Goal: Task Accomplishment & Management: Manage account settings

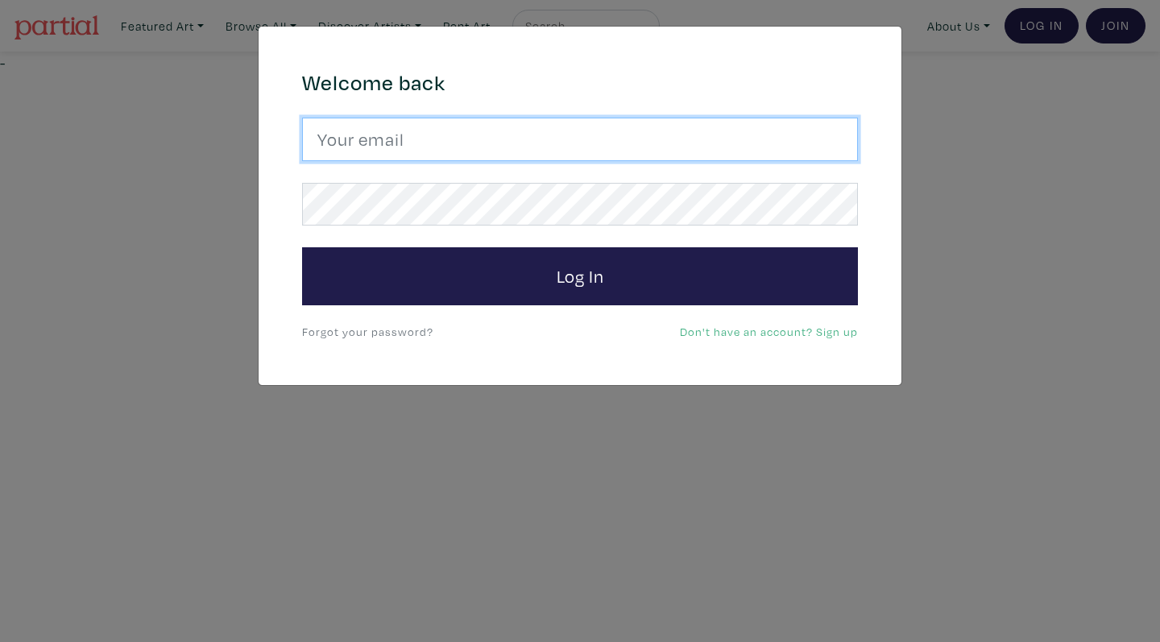
type input "[EMAIL_ADDRESS][DOMAIN_NAME]"
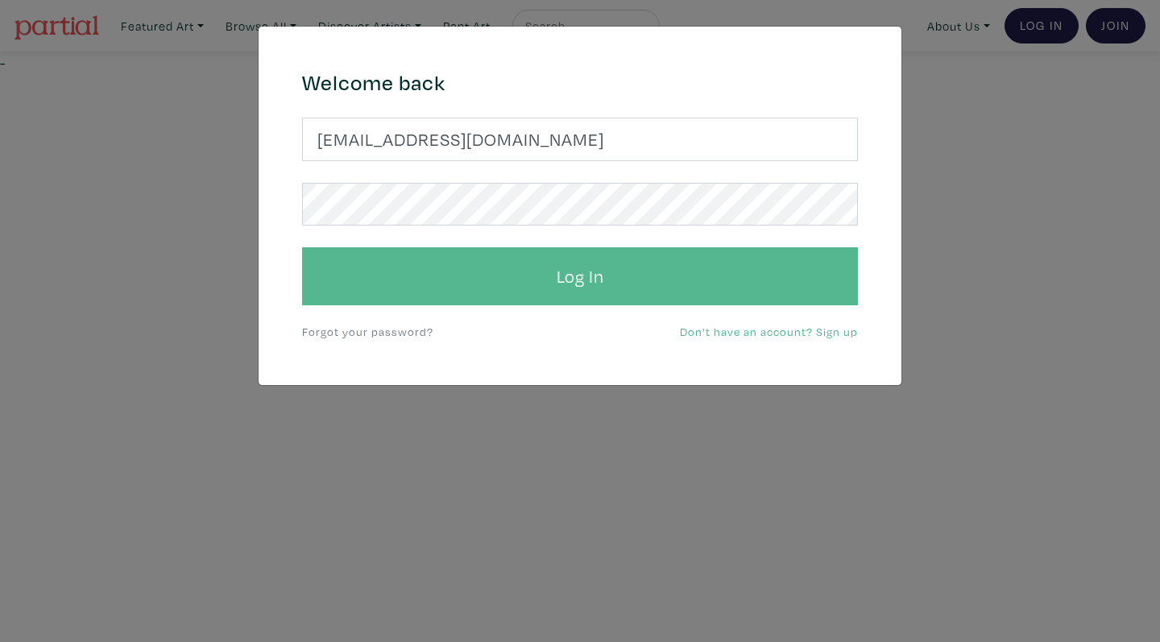
click at [450, 257] on button "Log In" at bounding box center [580, 276] width 556 height 58
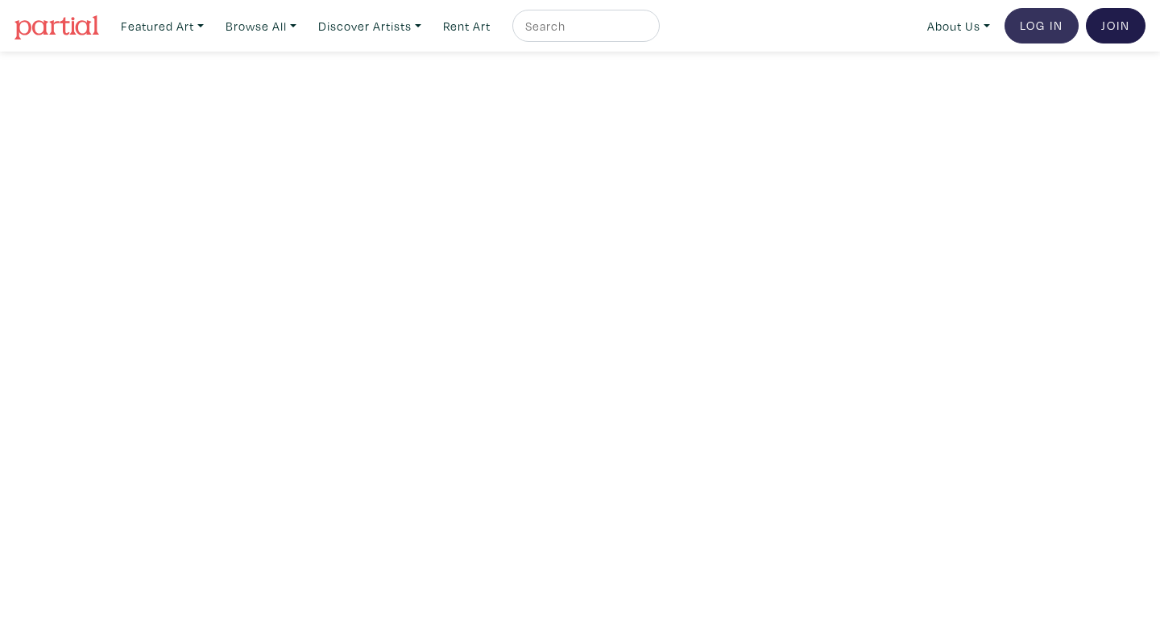
click at [1037, 22] on link "Log In" at bounding box center [1042, 25] width 74 height 35
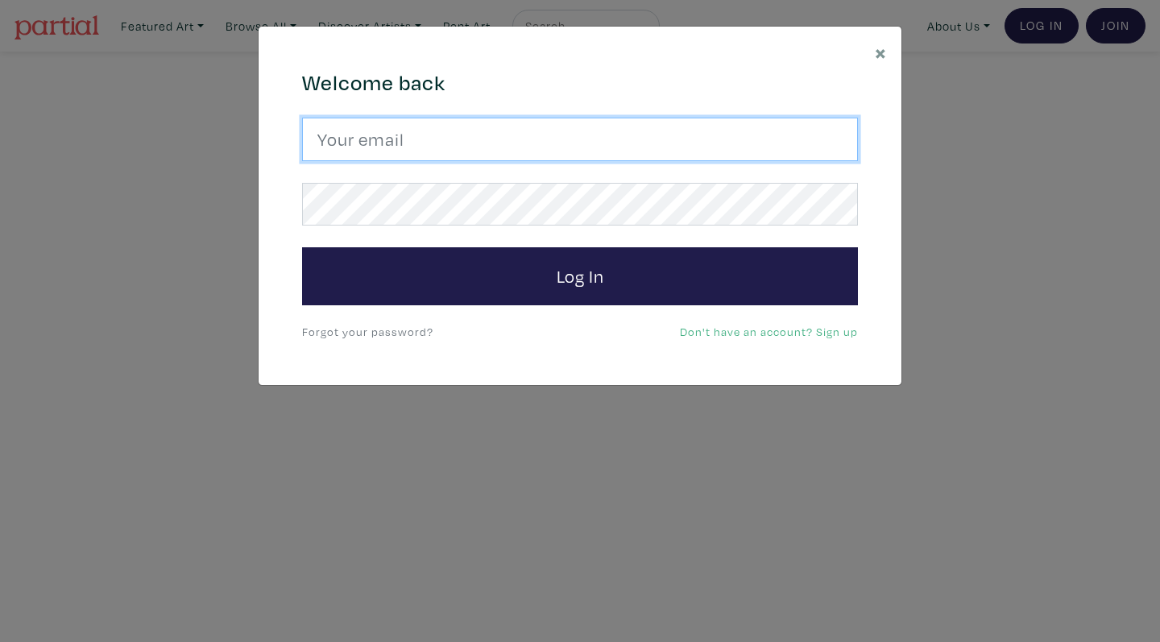
type input "cgarito@ocadu.ca"
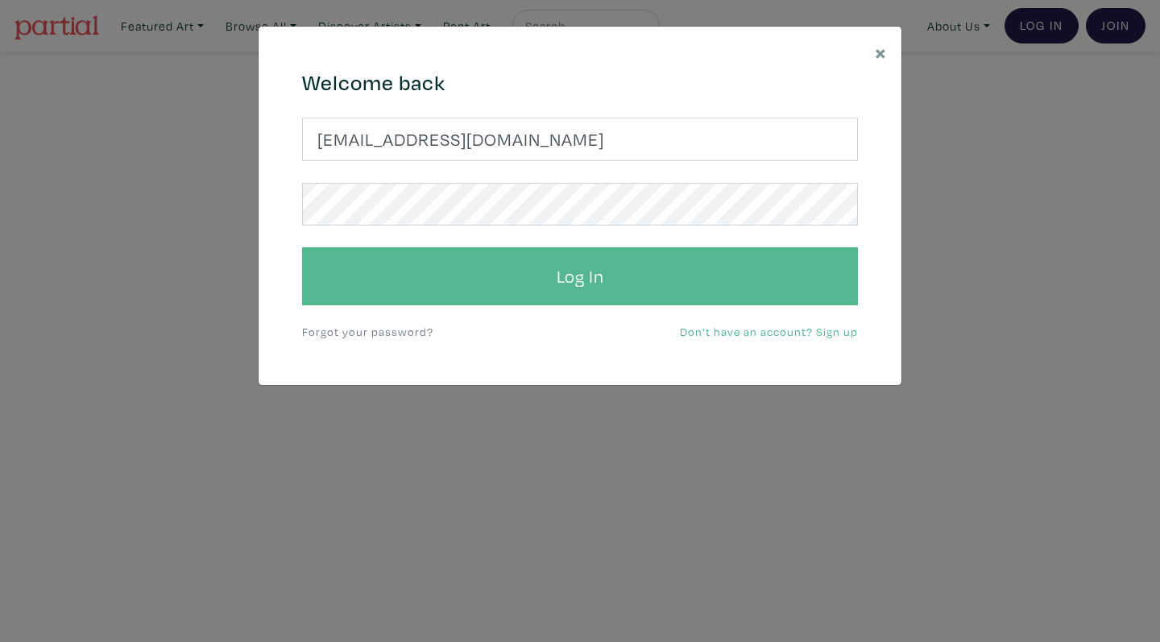
click at [442, 301] on button "Log In" at bounding box center [580, 276] width 556 height 58
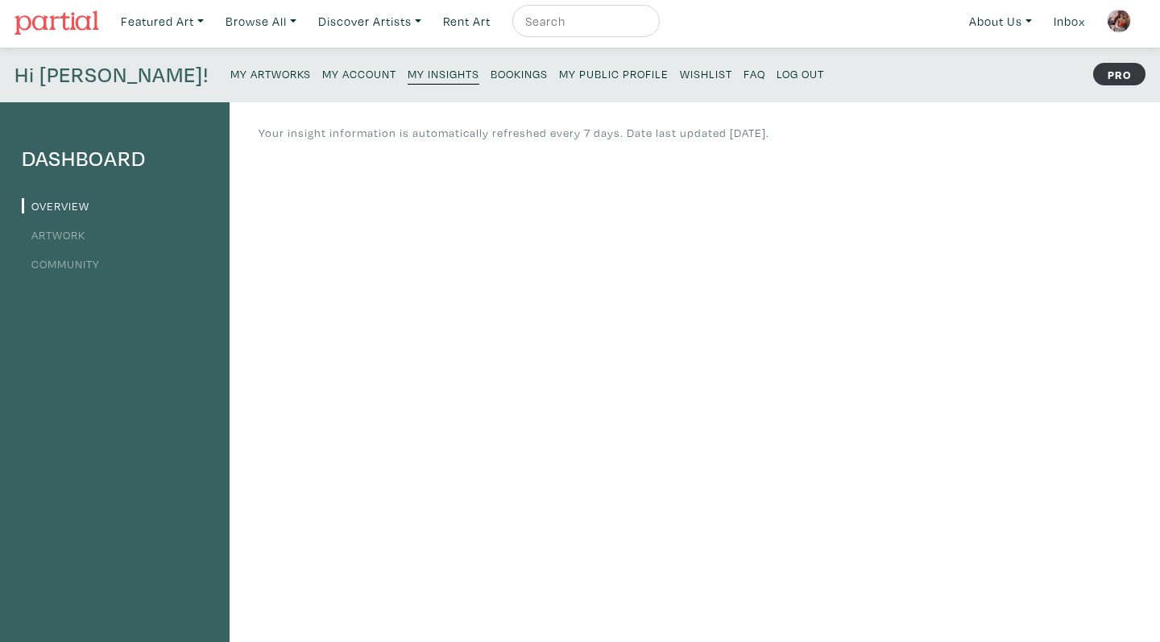
scroll to position [13, 0]
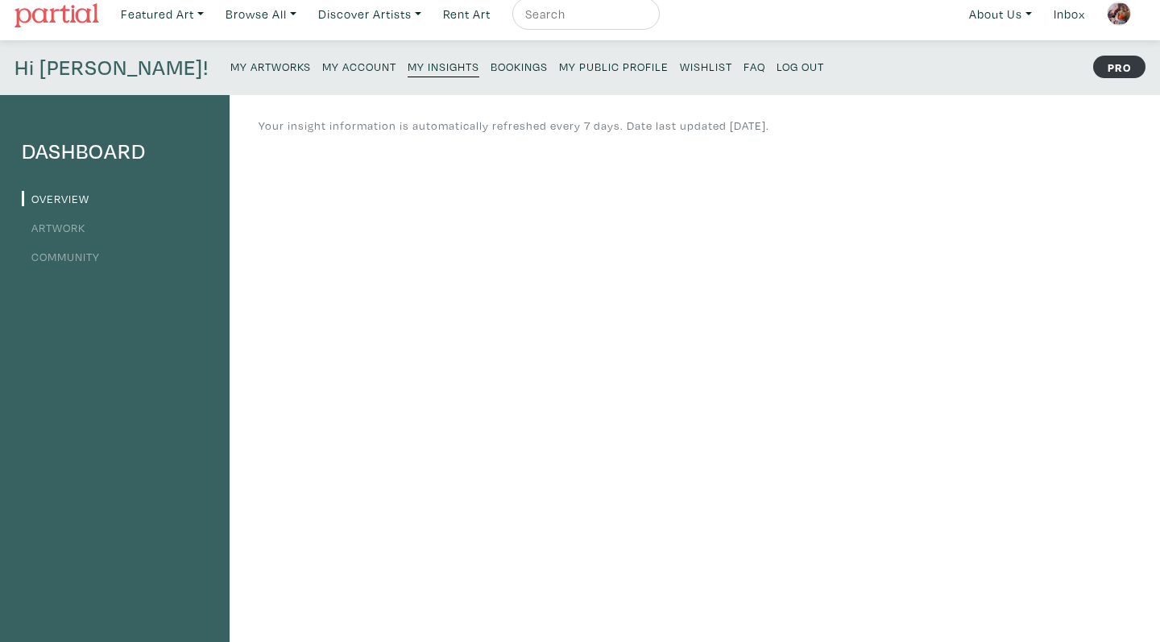
click at [568, 17] on input "text" at bounding box center [584, 14] width 121 height 20
type input "nadia da silva"
click at [648, 19] on button "submit" at bounding box center [648, 19] width 0 height 0
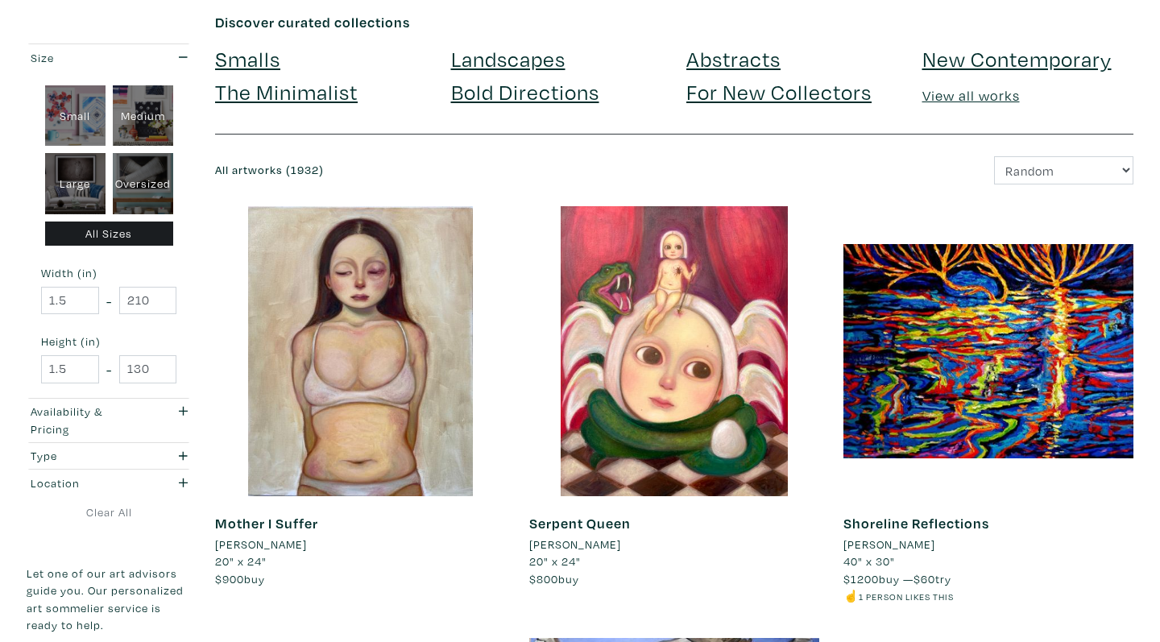
scroll to position [114, 0]
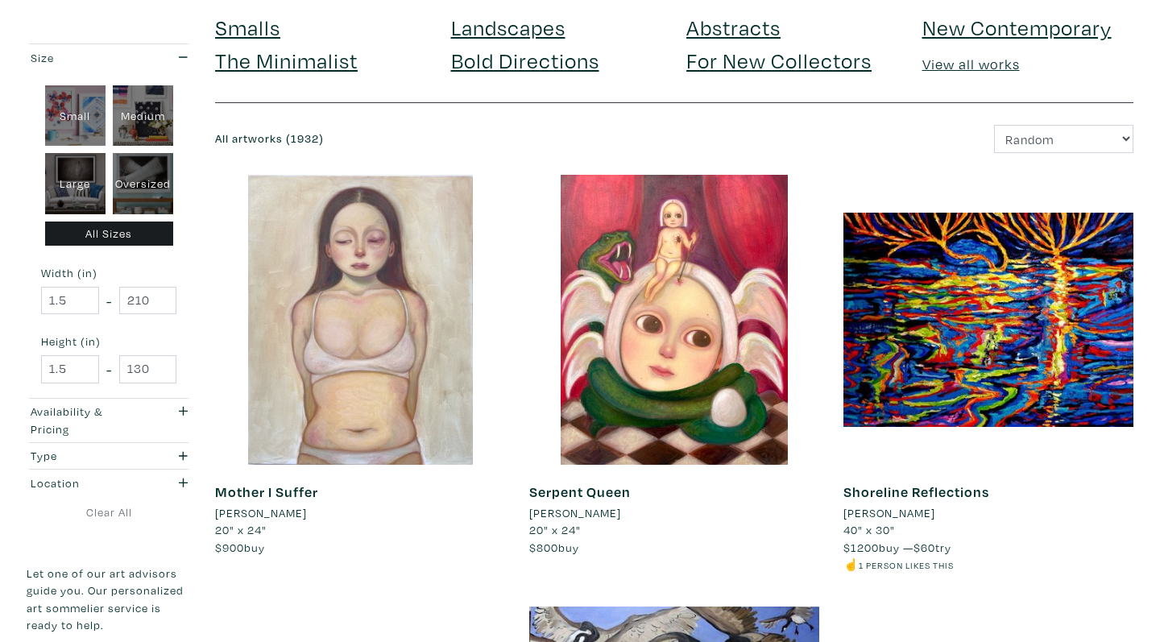
click at [351, 363] on div at bounding box center [360, 320] width 290 height 290
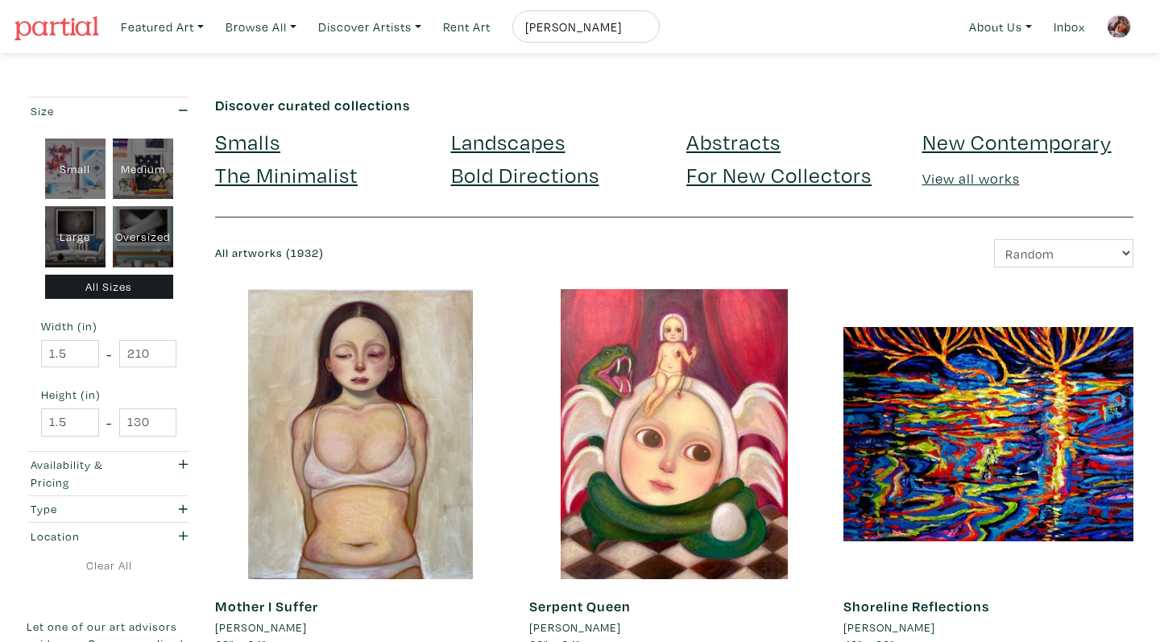
scroll to position [0, 0]
click at [984, 35] on link "About Us" at bounding box center [1000, 26] width 77 height 33
click at [1084, 31] on link "Inbox" at bounding box center [1070, 26] width 46 height 33
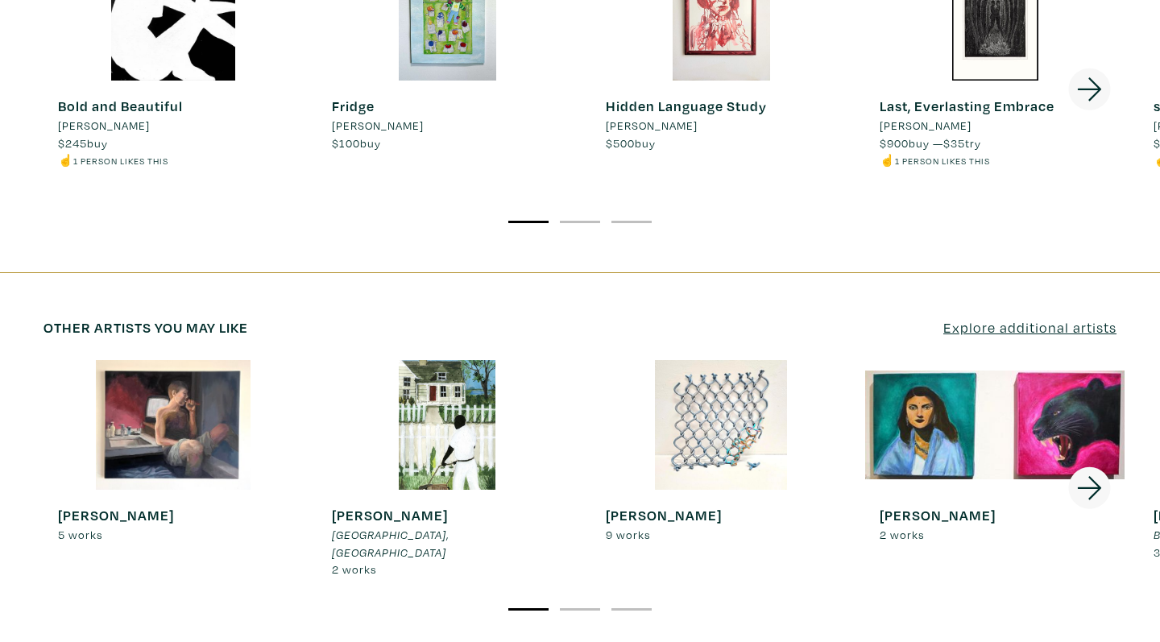
scroll to position [2540, 0]
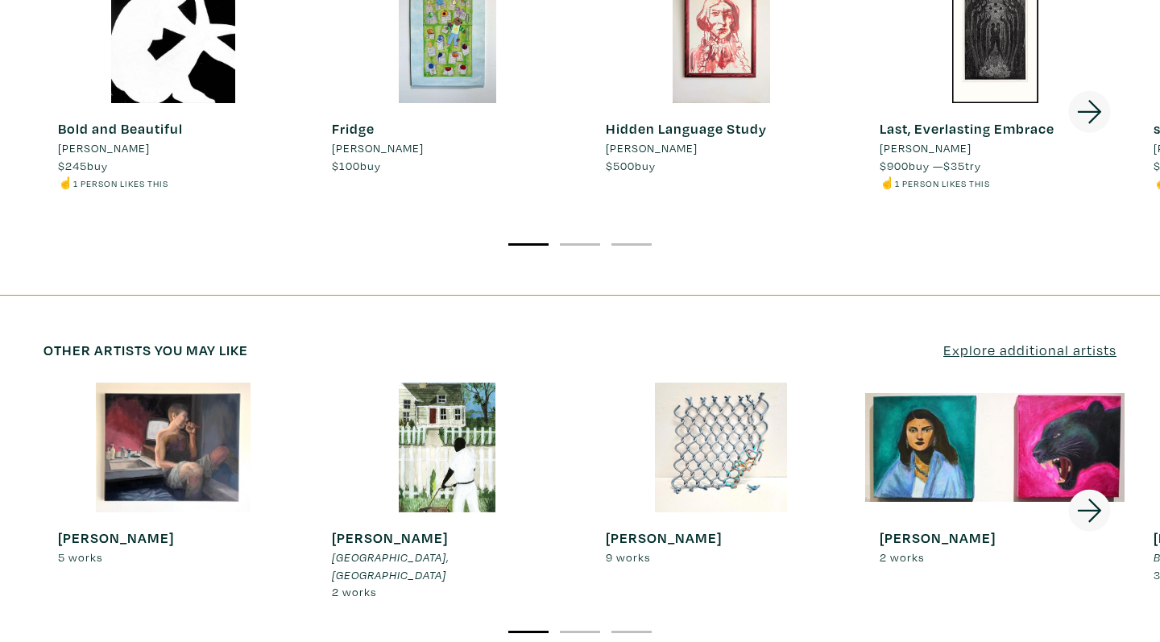
click at [147, 383] on div at bounding box center [173, 448] width 259 height 130
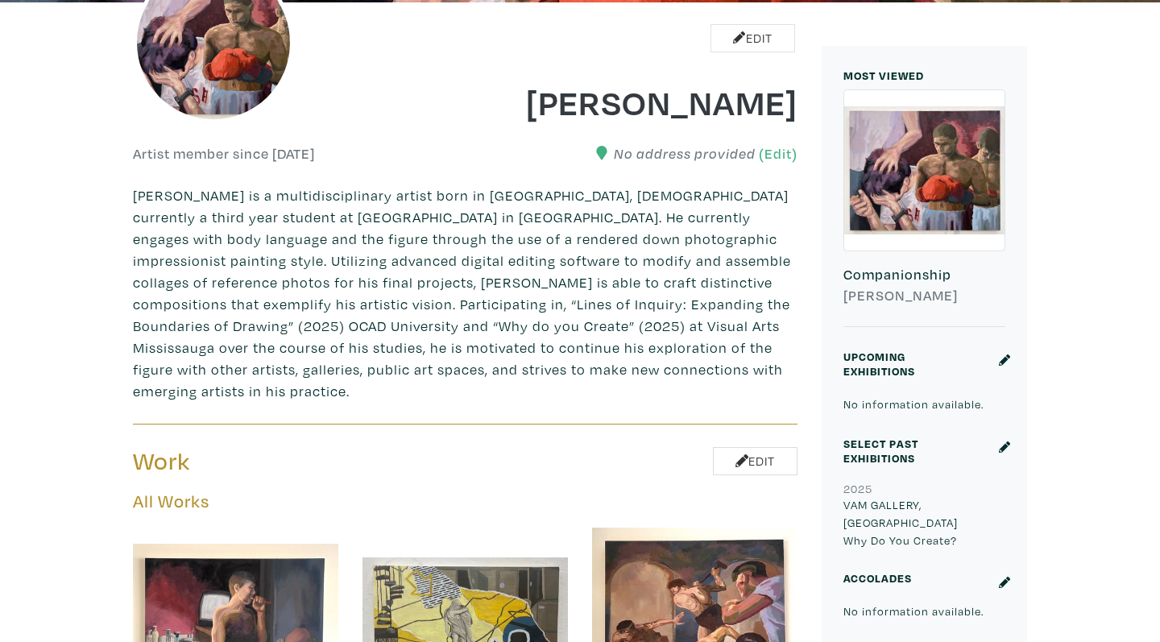
scroll to position [226, 0]
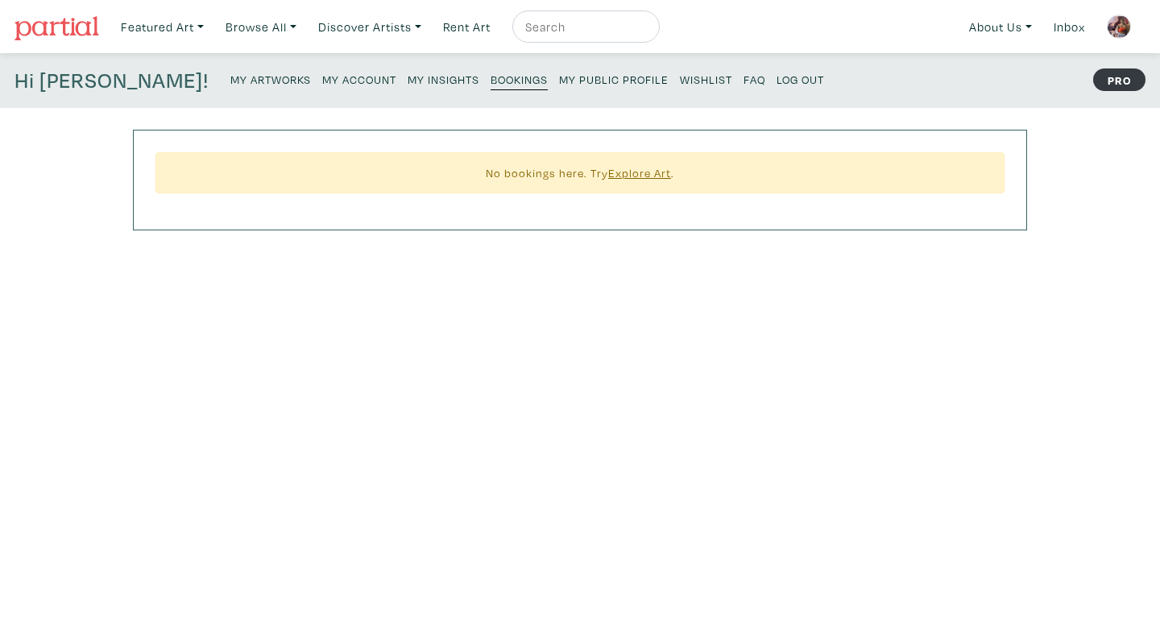
click at [230, 74] on small "My Artworks" at bounding box center [270, 79] width 81 height 15
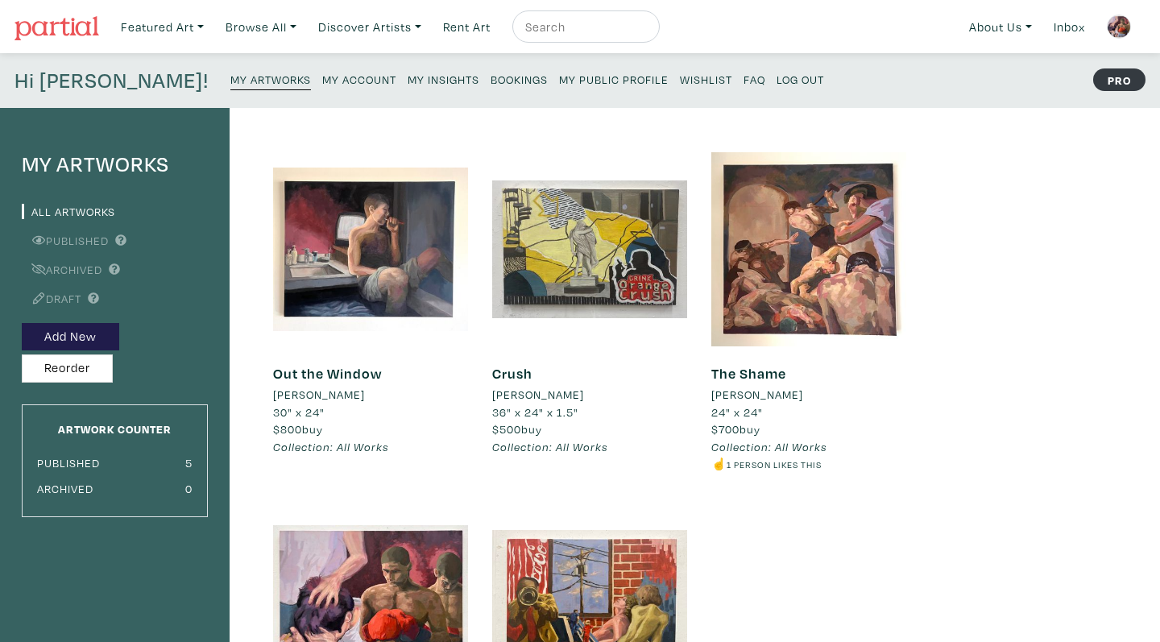
click at [408, 86] on link "My Insights" at bounding box center [444, 79] width 72 height 22
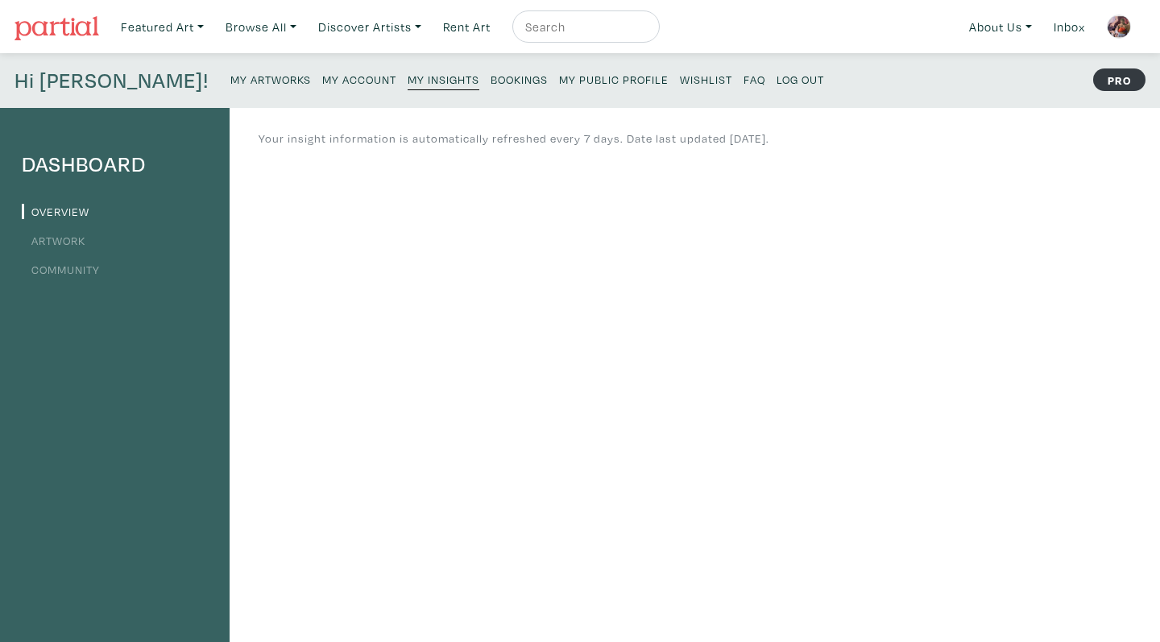
click at [76, 245] on link "Artwork" at bounding box center [54, 240] width 64 height 15
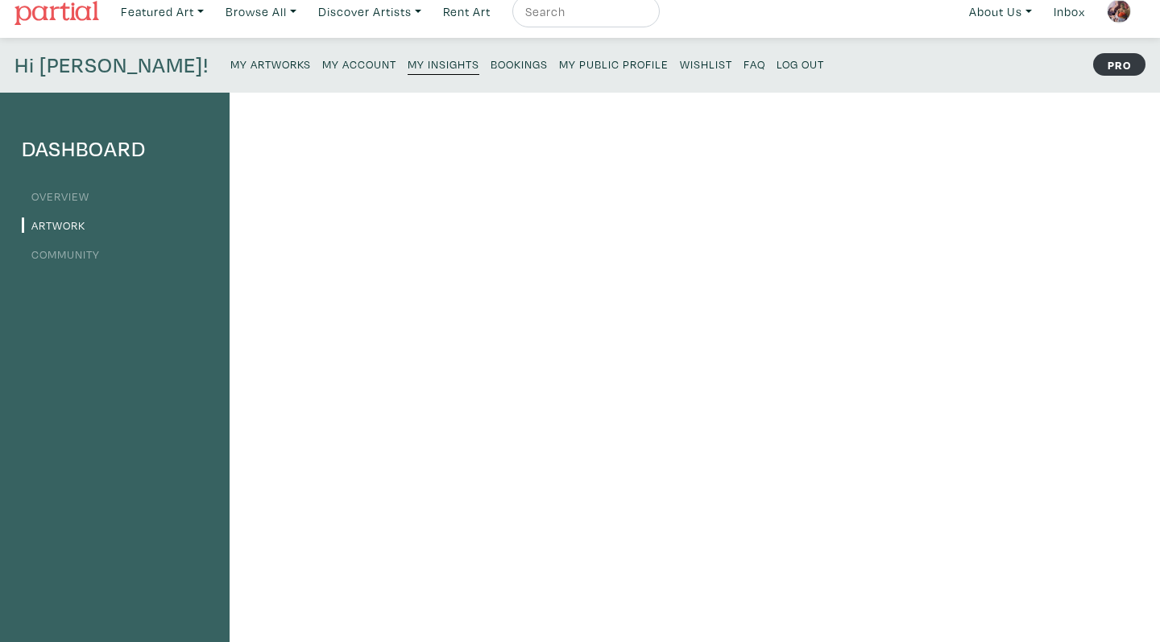
scroll to position [20, 0]
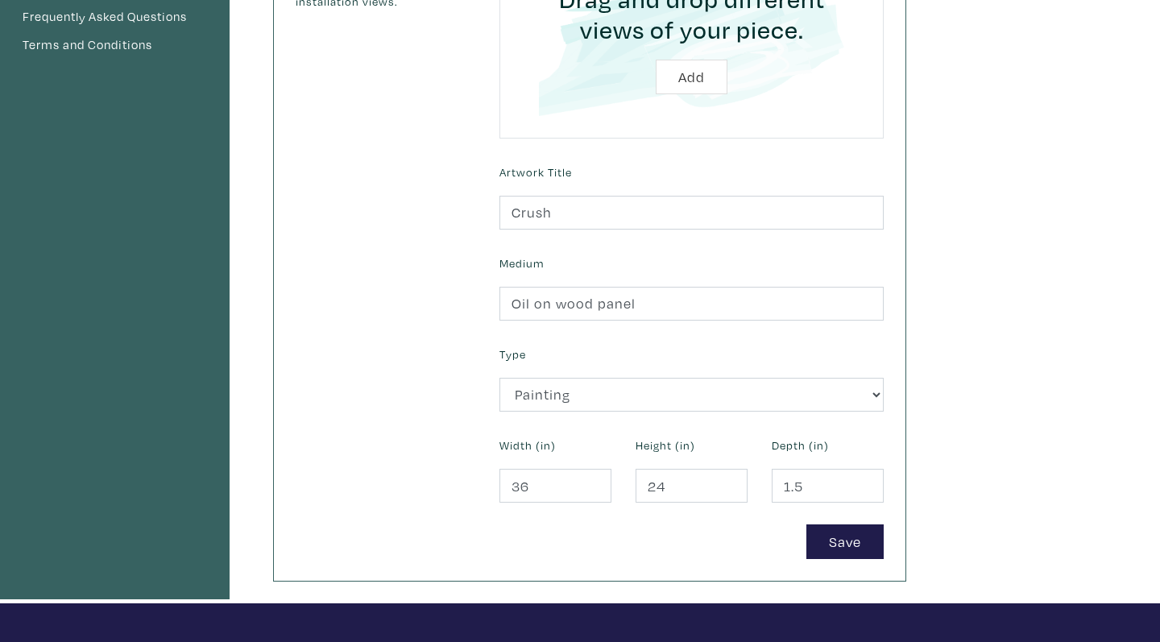
scroll to position [595, 0]
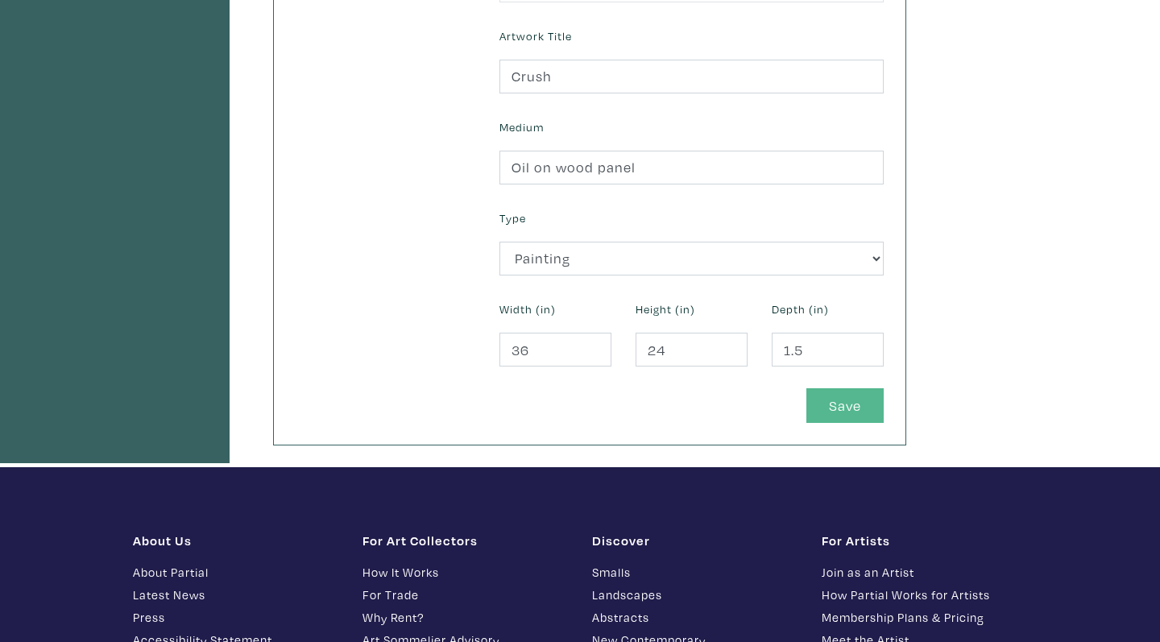
click at [848, 406] on button "Save" at bounding box center [845, 405] width 77 height 35
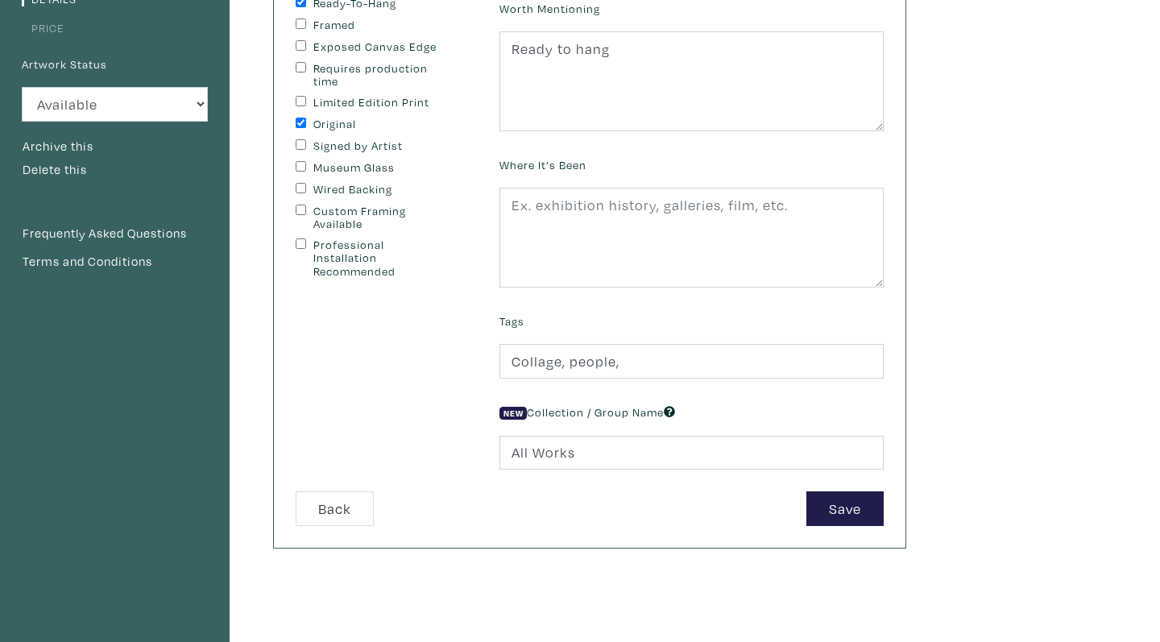
scroll to position [243, 0]
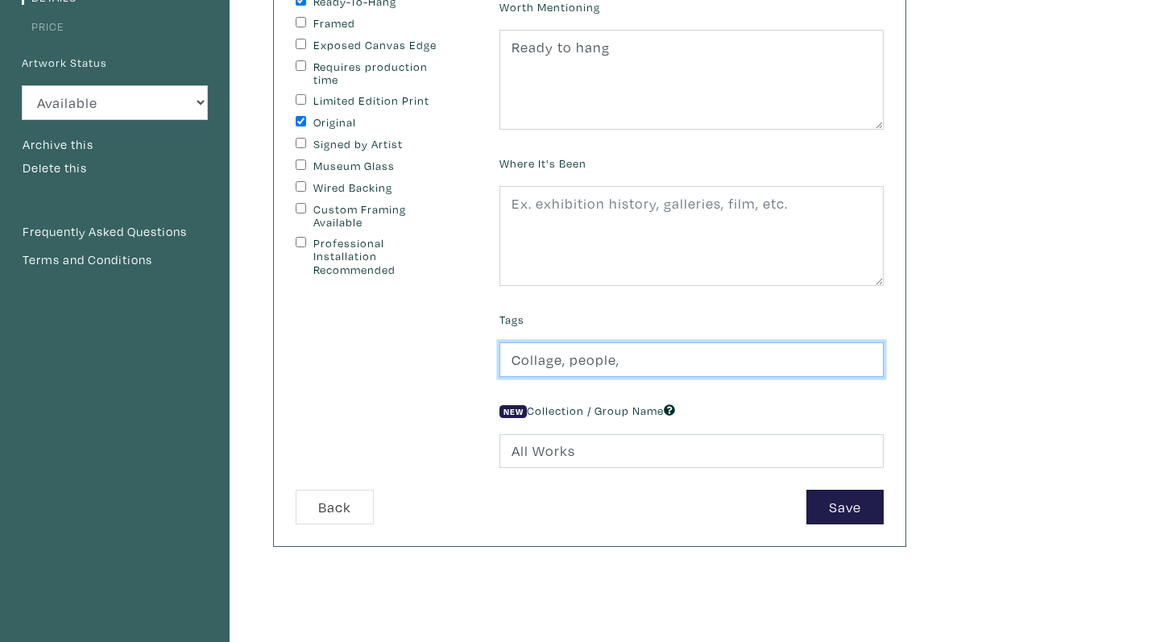
click at [640, 367] on input "Collage, people," at bounding box center [692, 359] width 384 height 35
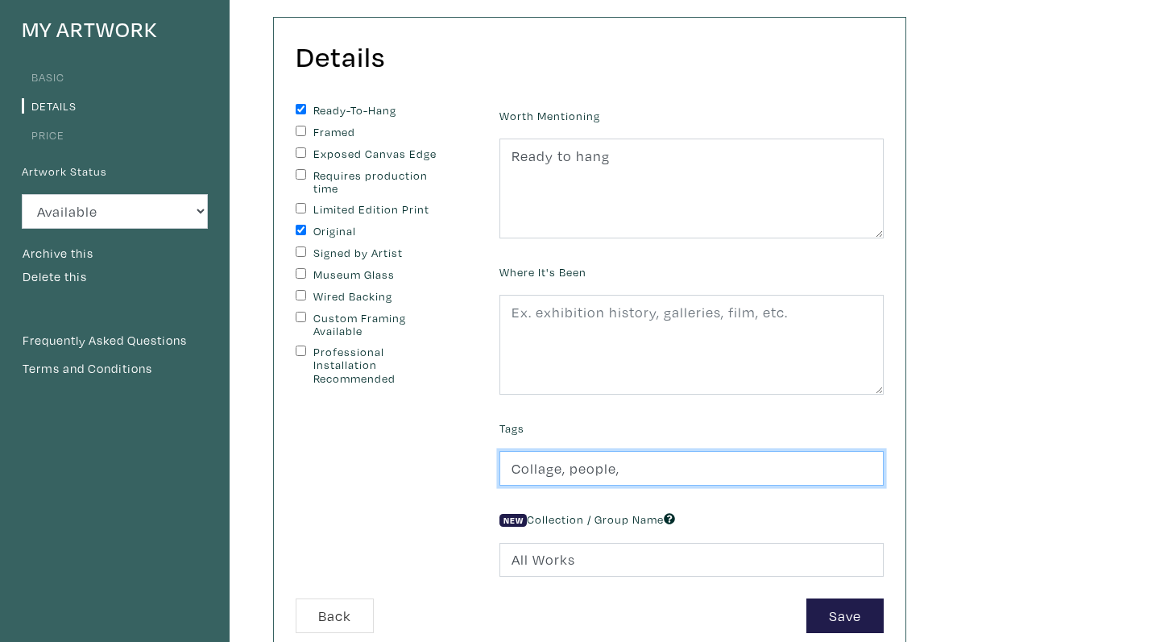
scroll to position [98, 0]
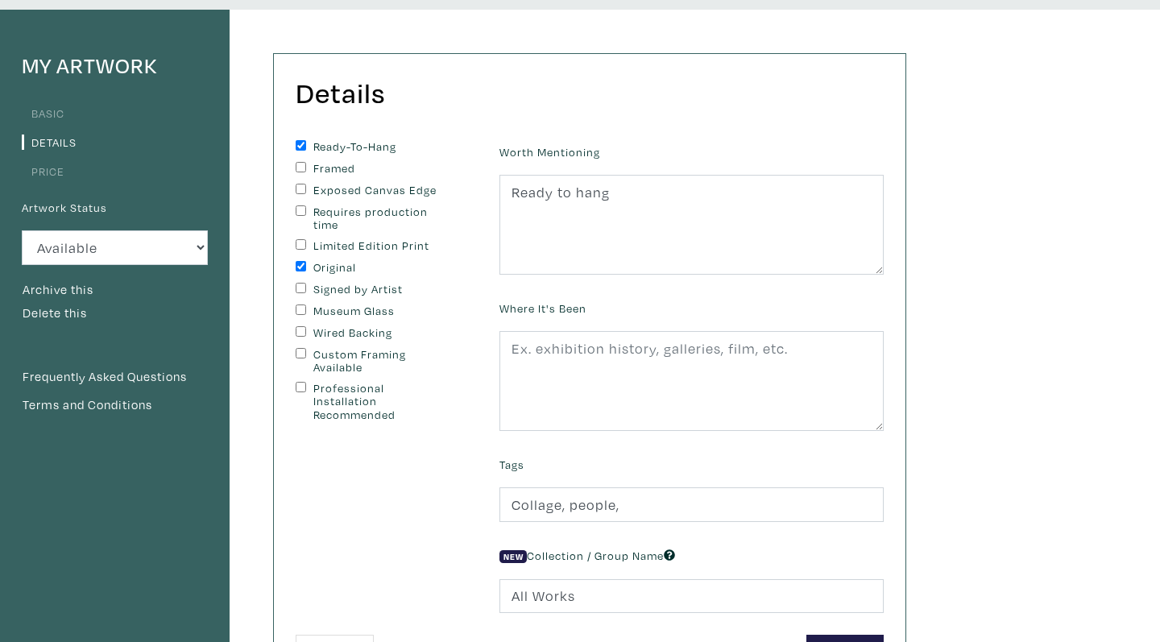
click at [303, 193] on div "Exposed Canvas Edge" at bounding box center [386, 191] width 180 height 15
click at [301, 190] on input "Exposed Canvas Edge" at bounding box center [301, 189] width 10 height 10
checkbox input "true"
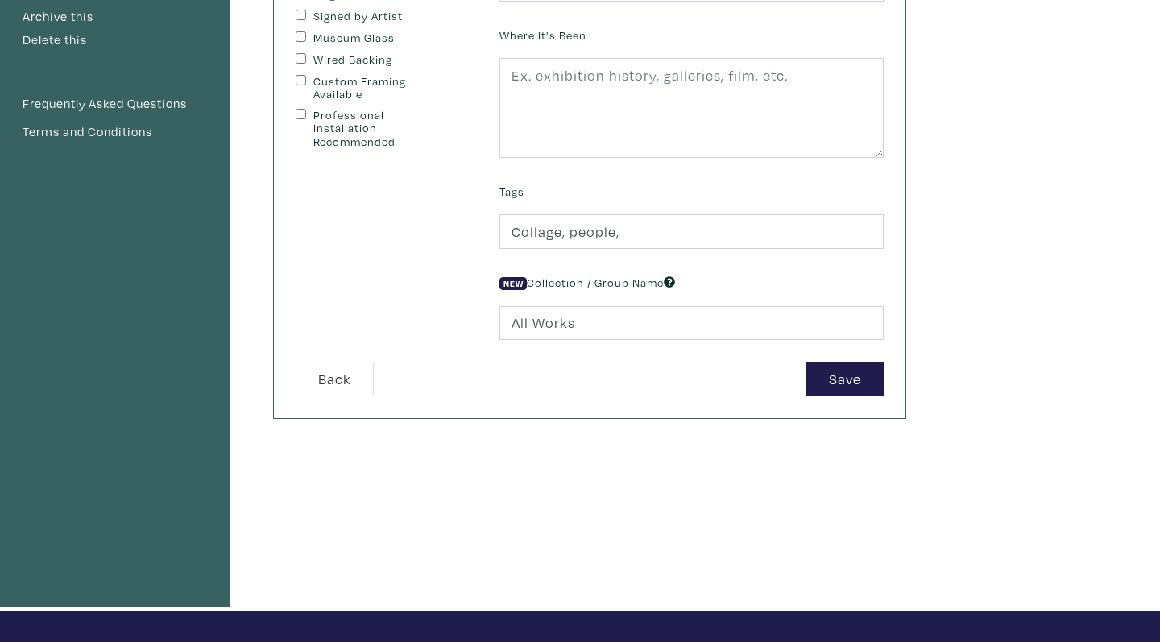
scroll to position [373, 0]
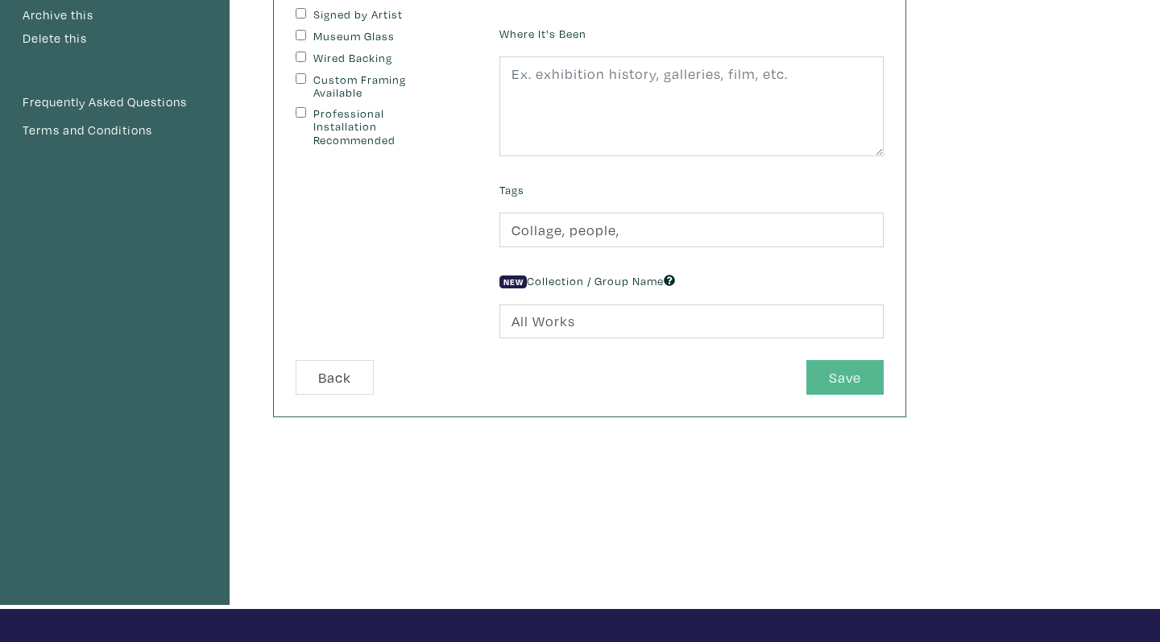
click at [835, 383] on button "Save" at bounding box center [845, 377] width 77 height 35
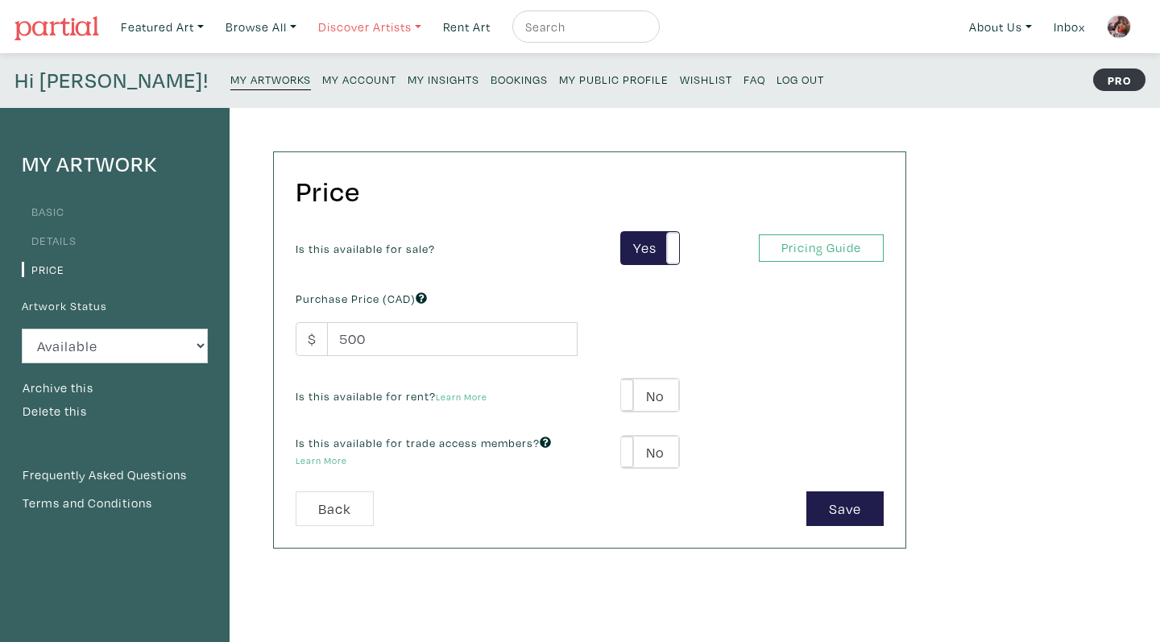
click at [352, 38] on link "Discover Artists" at bounding box center [370, 26] width 118 height 33
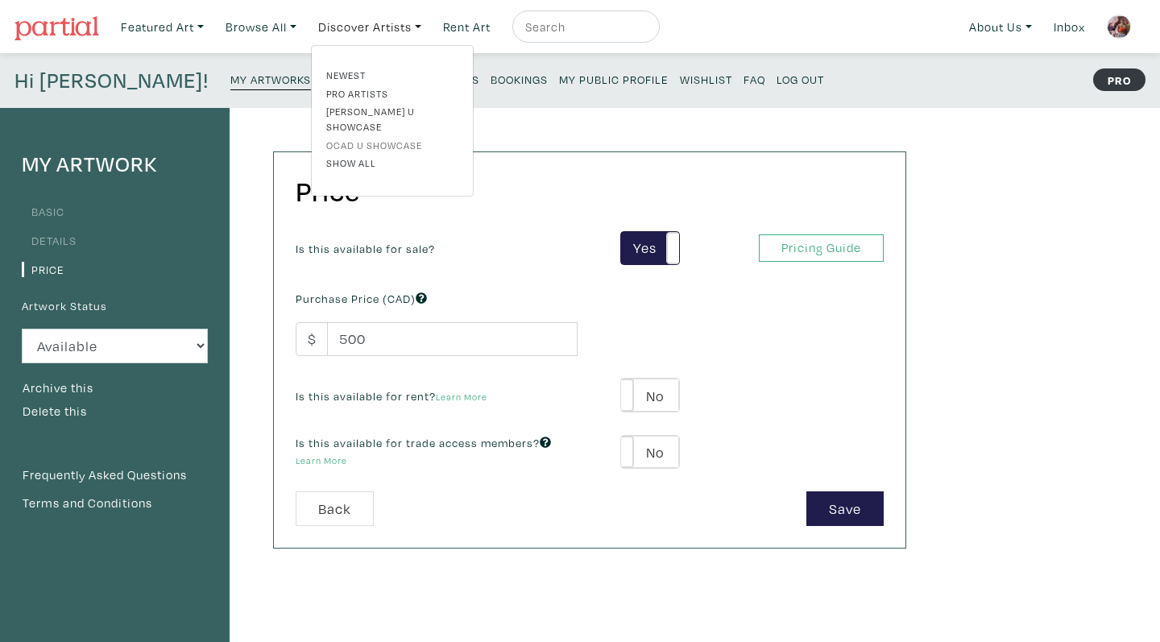
click at [342, 138] on link "OCAD U Showcase" at bounding box center [392, 145] width 132 height 15
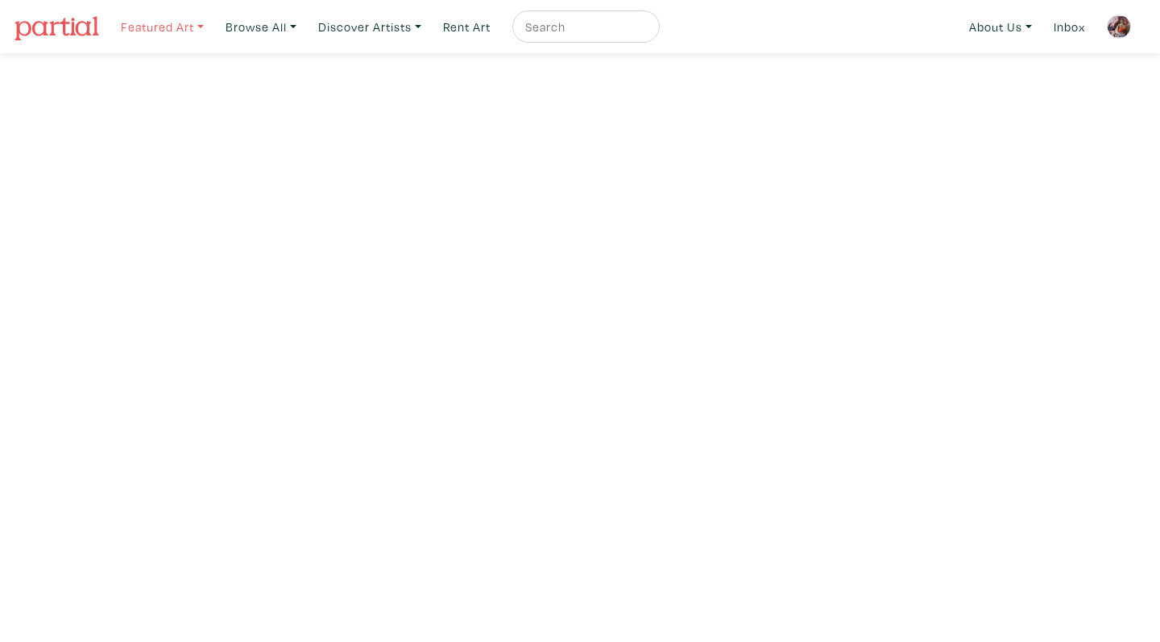
click at [141, 31] on link "Featured Art" at bounding box center [162, 26] width 97 height 33
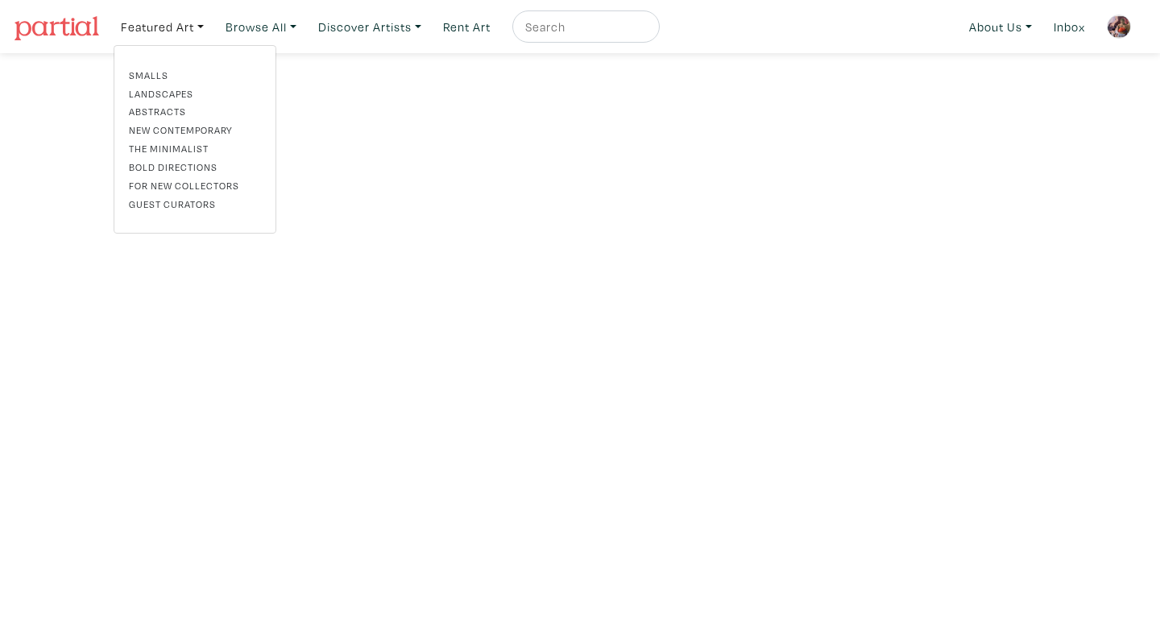
click at [209, 180] on link "For New Collectors" at bounding box center [195, 185] width 132 height 15
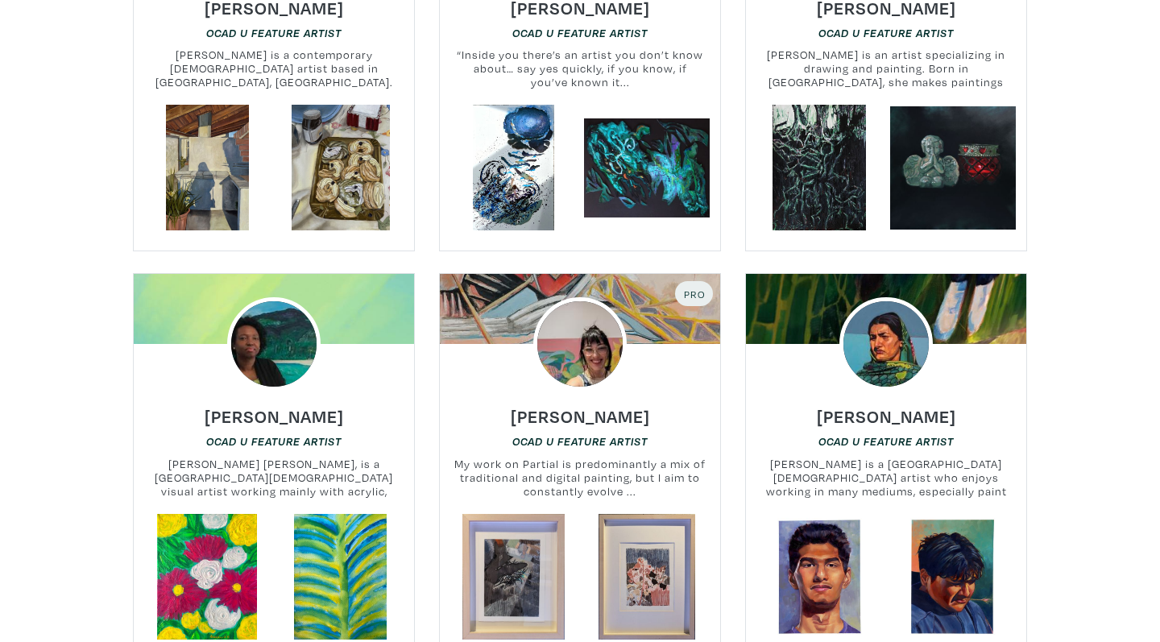
scroll to position [6970, 0]
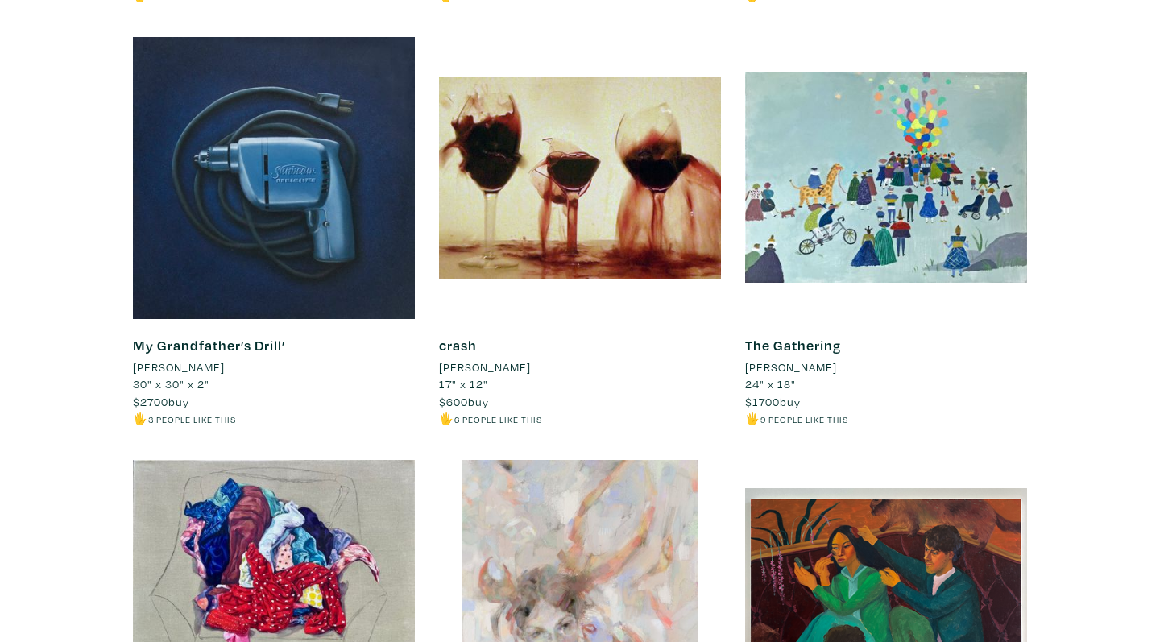
scroll to position [1602, 0]
